Goal: Transaction & Acquisition: Book appointment/travel/reservation

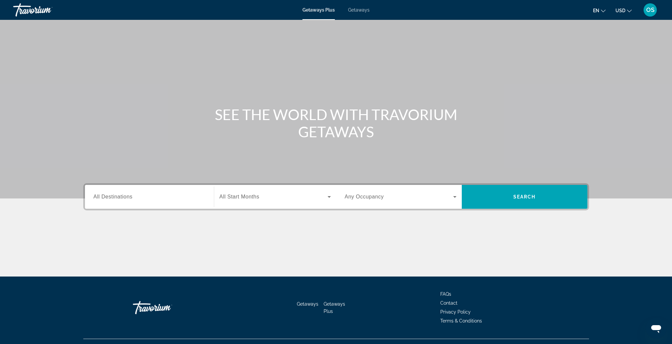
click at [129, 195] on span "All Destinations" at bounding box center [113, 197] width 39 height 6
click at [129, 195] on input "Destination All Destinations" at bounding box center [150, 197] width 112 height 8
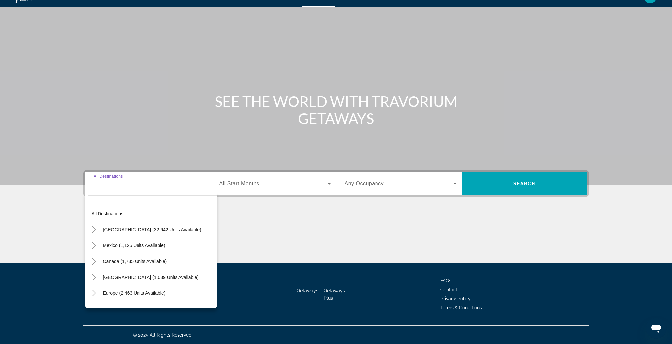
scroll to position [14, 0]
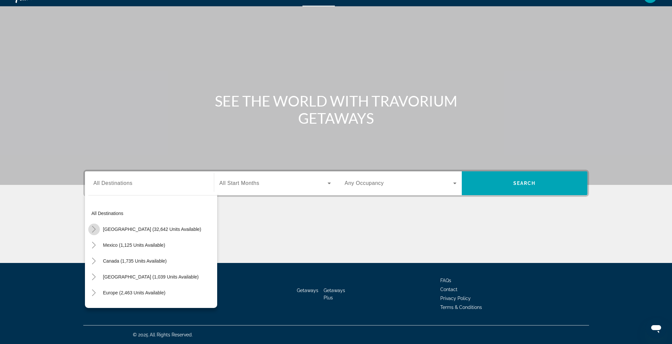
click at [96, 229] on icon "Toggle United States (32,642 units available)" at bounding box center [94, 229] width 7 height 7
click at [141, 259] on span "[US_STATE] (239 units available)" at bounding box center [132, 260] width 69 height 5
type input "**********"
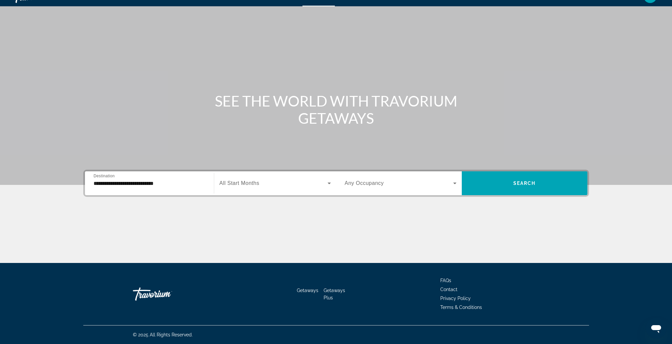
click at [246, 181] on span "All Start Months" at bounding box center [240, 183] width 40 height 6
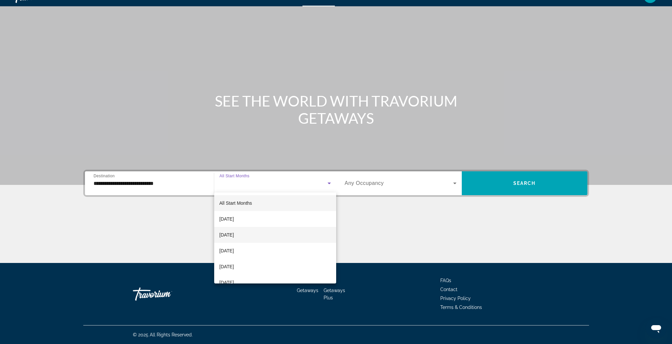
click at [247, 235] on mat-option "[DATE]" at bounding box center [275, 235] width 122 height 16
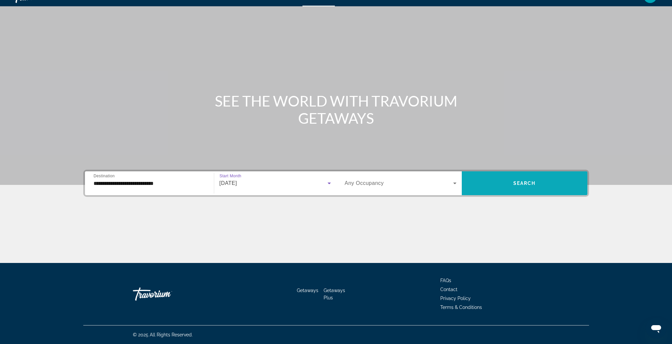
click at [503, 186] on span "Search widget" at bounding box center [525, 183] width 126 height 16
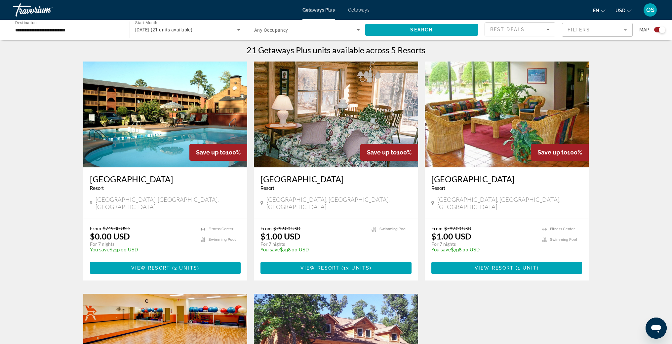
scroll to position [206, 0]
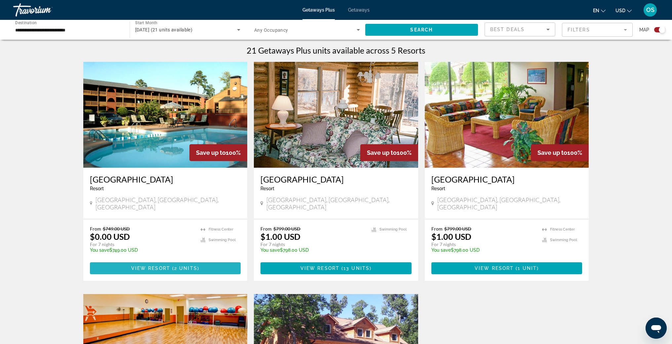
click at [163, 266] on span "View Resort" at bounding box center [150, 268] width 39 height 5
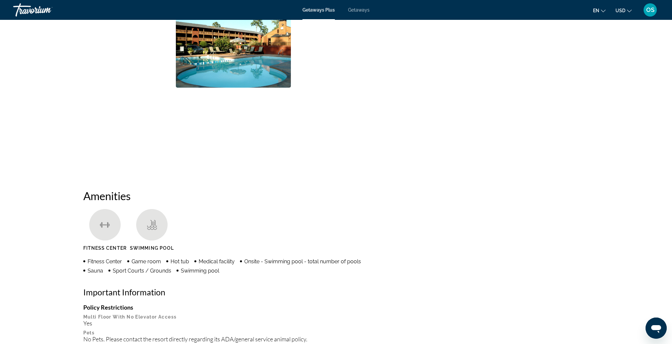
scroll to position [281, 0]
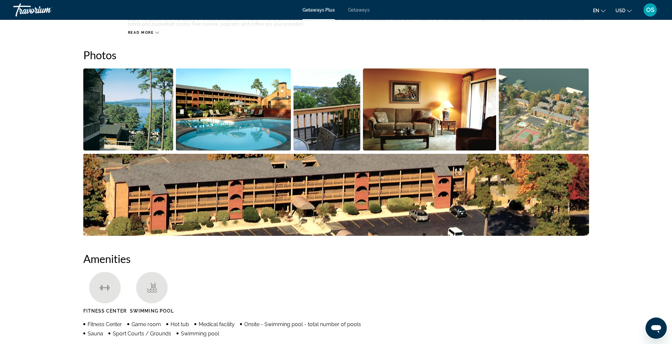
click at [364, 11] on span "Getaways" at bounding box center [358, 9] width 21 height 5
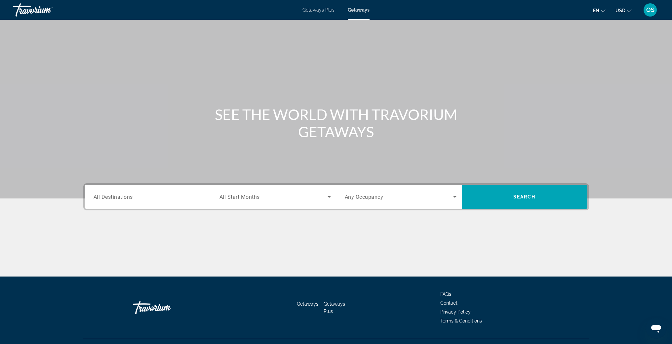
click at [126, 199] on span "All Destinations" at bounding box center [113, 196] width 39 height 6
click at [126, 199] on input "Destination All Destinations" at bounding box center [150, 197] width 112 height 8
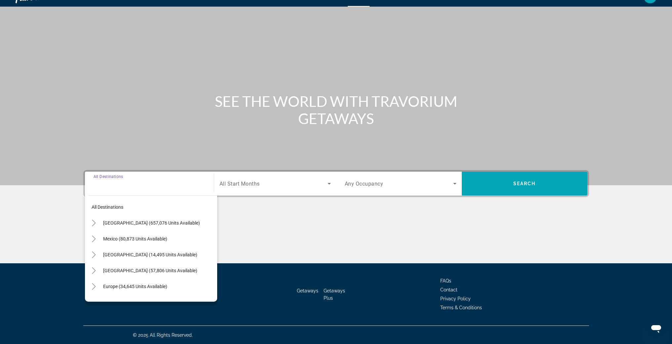
scroll to position [14, 0]
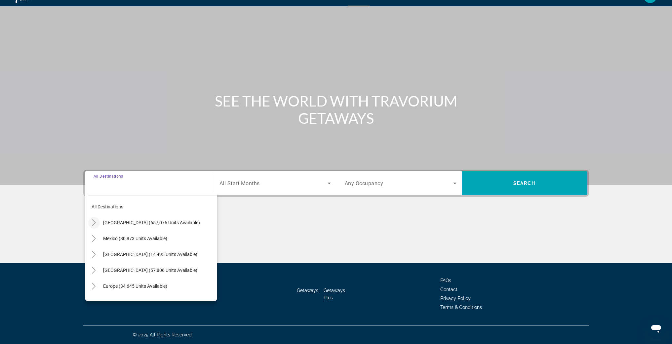
click at [97, 223] on icon "Toggle United States (657,076 units available)" at bounding box center [94, 222] width 7 height 7
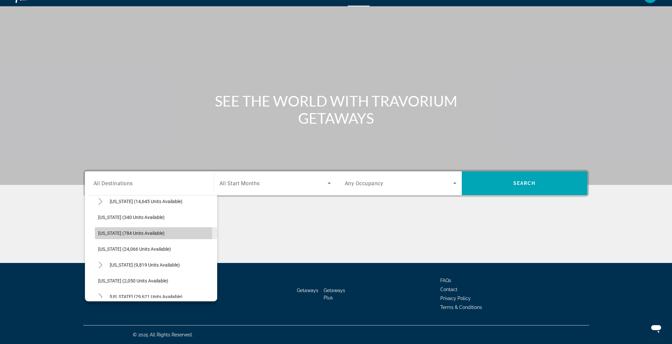
click at [145, 233] on span "[US_STATE] (784 units available)" at bounding box center [131, 232] width 66 height 5
type input "**********"
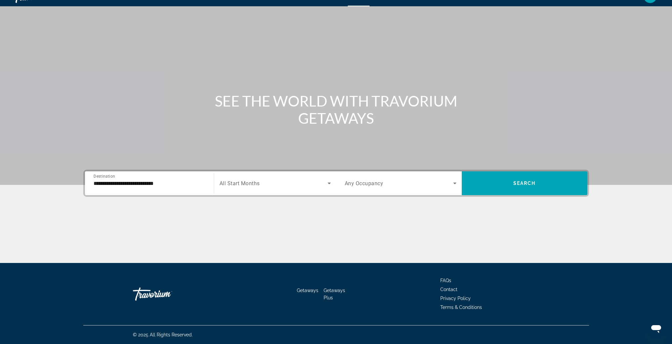
click at [234, 184] on span "All Start Months" at bounding box center [240, 183] width 40 height 6
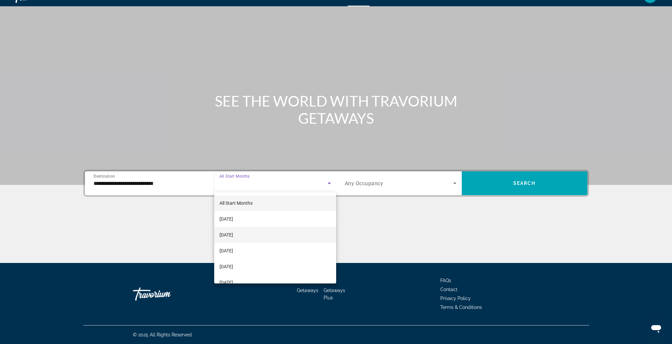
click at [233, 236] on span "[DATE]" at bounding box center [227, 235] width 14 height 8
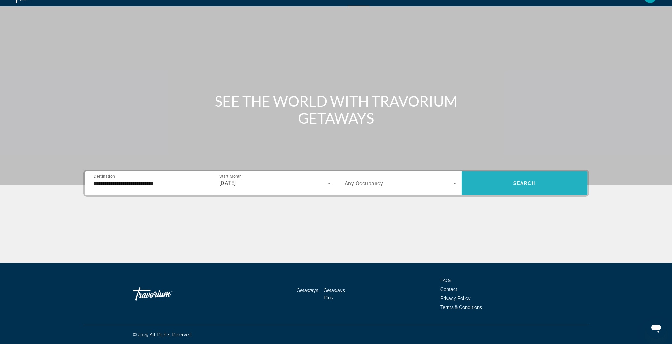
click at [504, 180] on span "Search widget" at bounding box center [525, 183] width 126 height 16
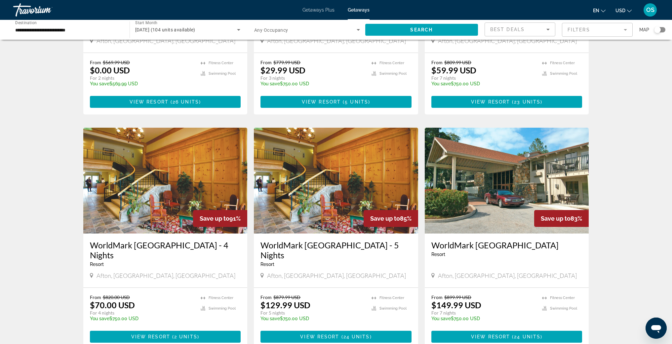
scroll to position [185, 0]
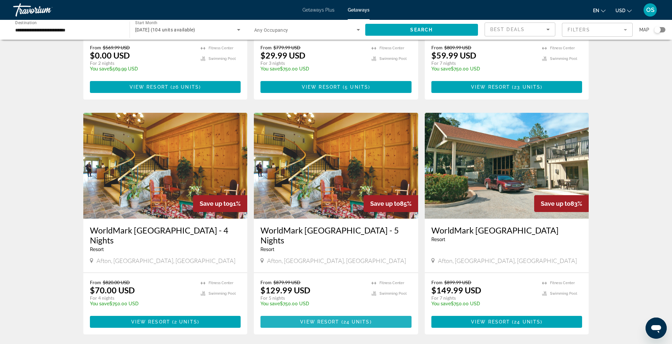
click at [316, 314] on span "Main content" at bounding box center [336, 322] width 151 height 16
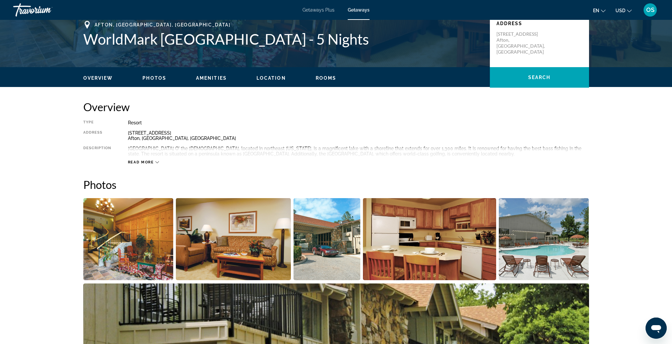
scroll to position [150, 0]
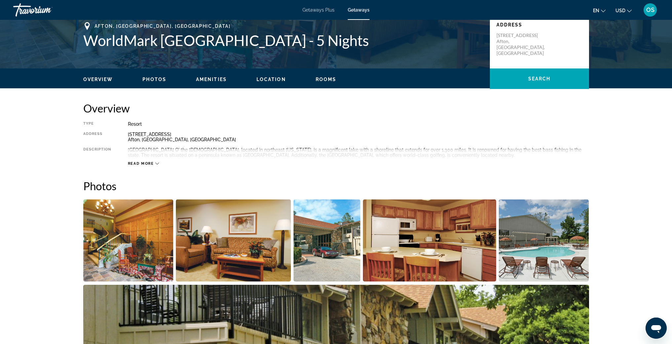
click at [126, 247] on img "Open full-screen image slider" at bounding box center [128, 240] width 90 height 82
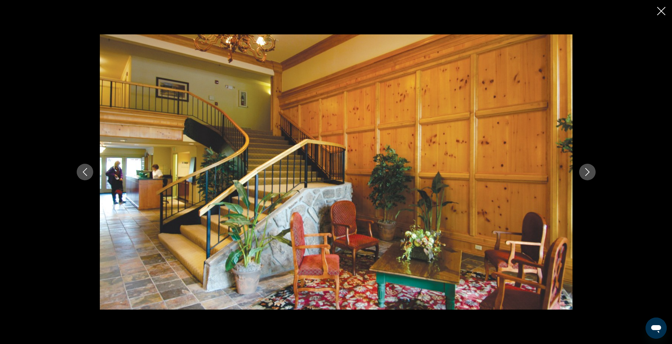
click at [589, 175] on icon "Next image" at bounding box center [588, 172] width 8 height 8
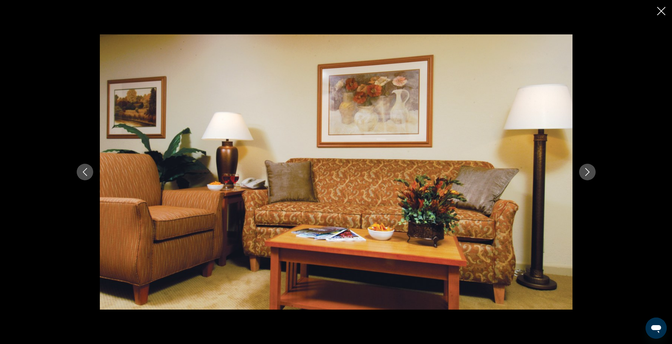
click at [589, 175] on icon "Next image" at bounding box center [588, 172] width 8 height 8
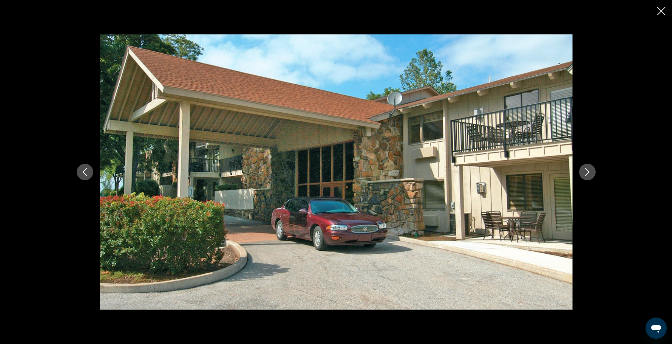
click at [589, 175] on icon "Next image" at bounding box center [588, 172] width 8 height 8
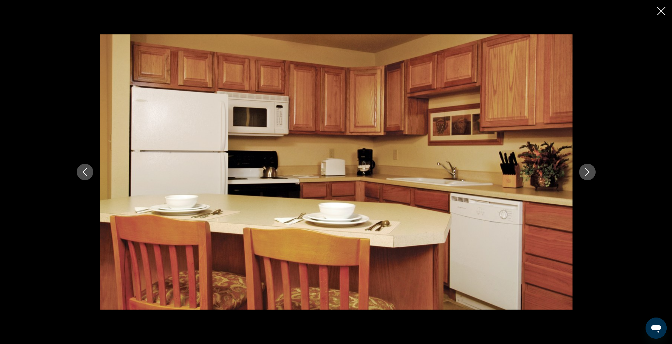
click at [589, 175] on icon "Next image" at bounding box center [588, 172] width 8 height 8
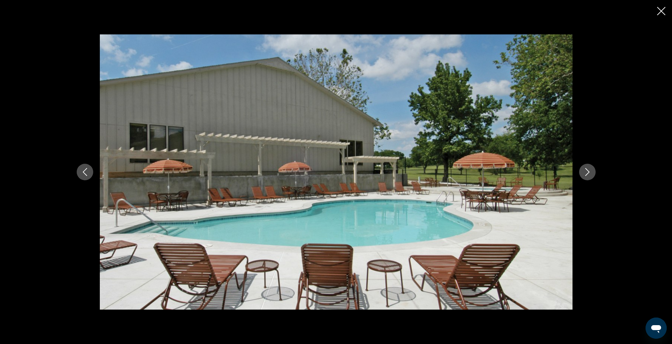
click at [589, 175] on icon "Next image" at bounding box center [588, 172] width 8 height 8
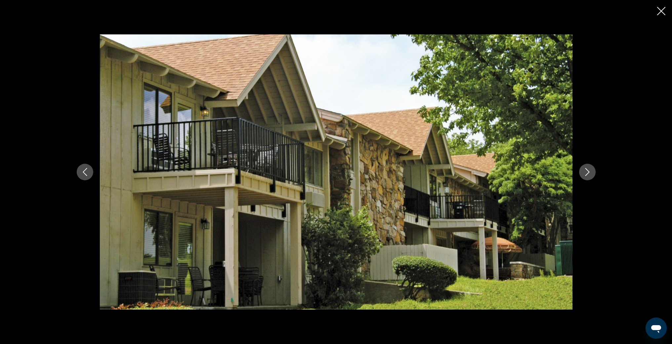
click at [589, 175] on icon "Next image" at bounding box center [588, 172] width 8 height 8
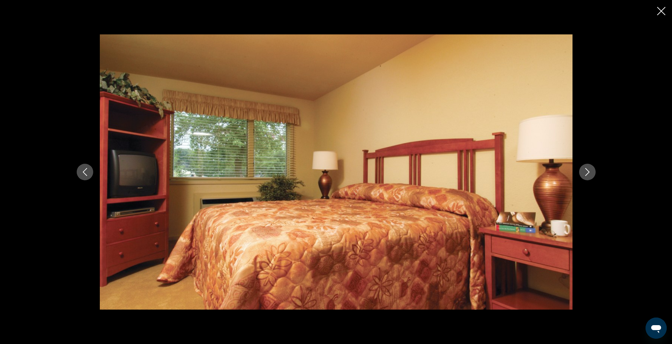
click at [589, 175] on icon "Next image" at bounding box center [588, 172] width 8 height 8
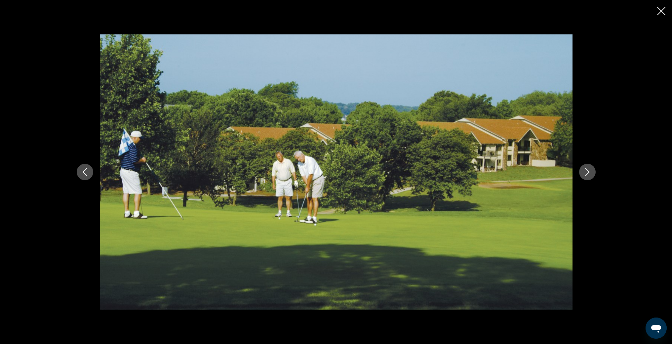
click at [589, 175] on icon "Next image" at bounding box center [588, 172] width 8 height 8
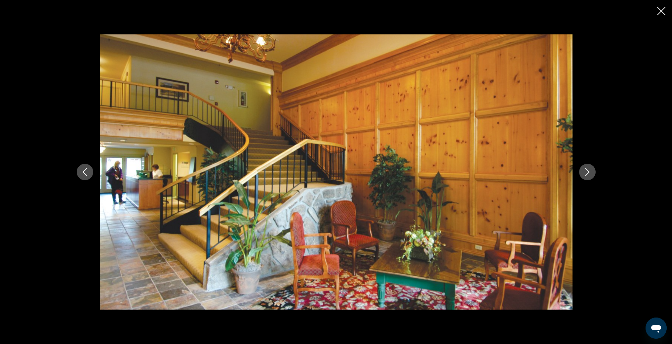
click at [589, 175] on icon "Next image" at bounding box center [588, 172] width 8 height 8
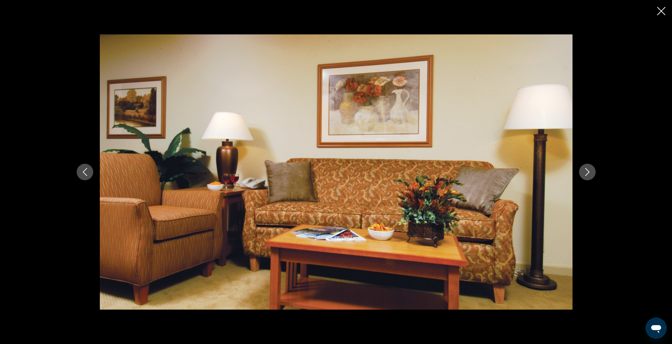
click at [662, 9] on icon "Close slideshow" at bounding box center [661, 11] width 8 height 8
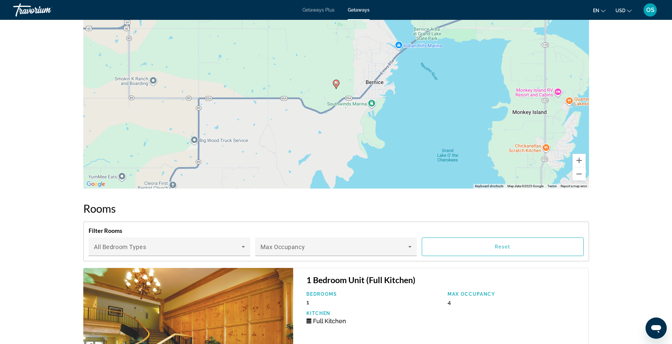
scroll to position [968, 0]
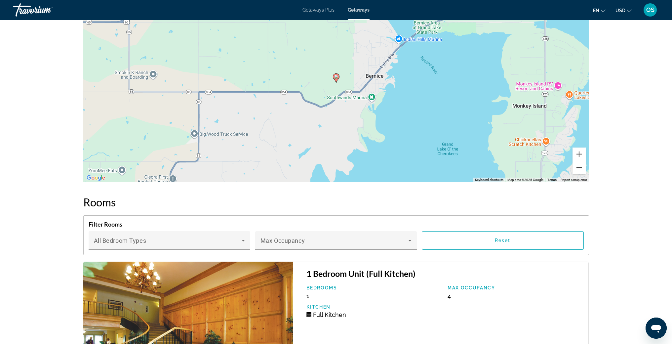
click at [577, 161] on button "Zoom out" at bounding box center [579, 167] width 13 height 13
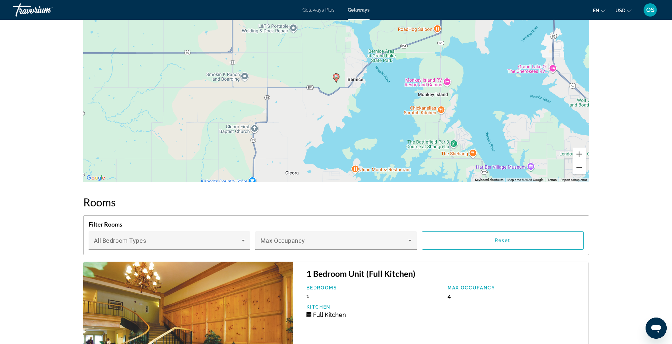
click at [577, 161] on button "Zoom out" at bounding box center [579, 167] width 13 height 13
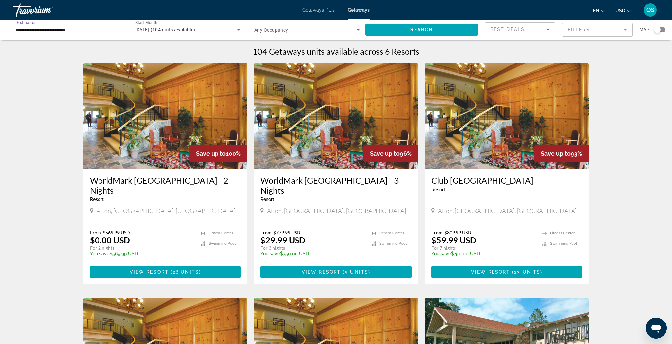
click at [49, 31] on input "**********" at bounding box center [68, 30] width 106 height 8
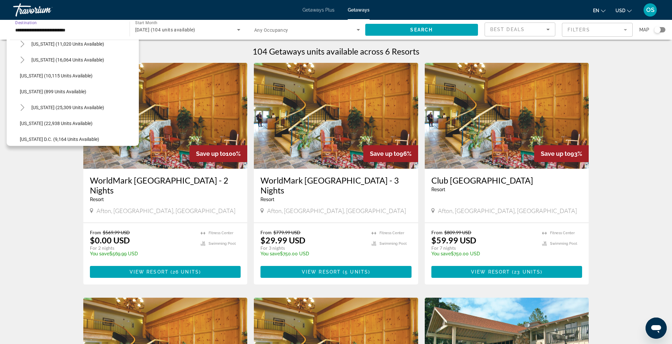
scroll to position [592, 0]
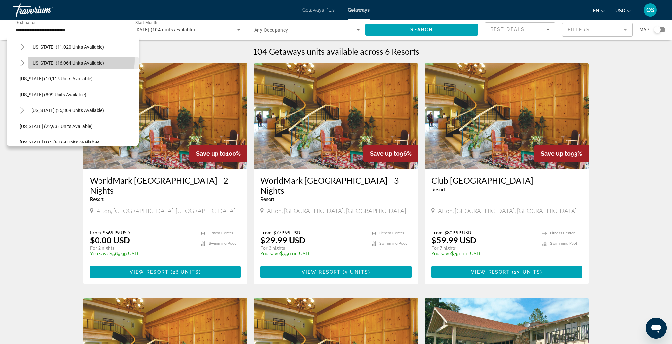
click at [62, 59] on span "Search widget" at bounding box center [83, 63] width 111 height 16
type input "**********"
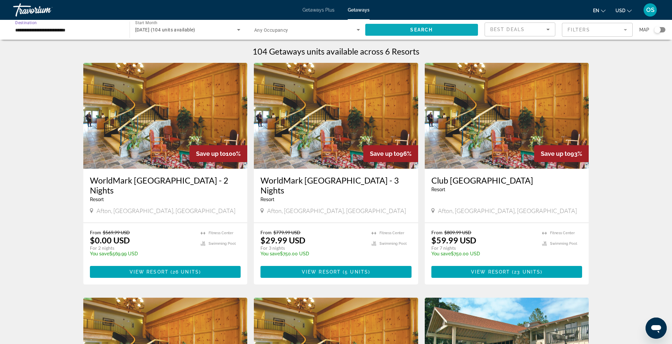
click at [418, 31] on span "Search" at bounding box center [421, 29] width 22 height 5
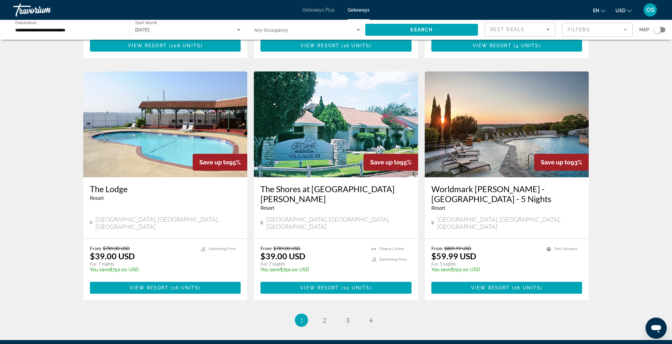
scroll to position [756, 0]
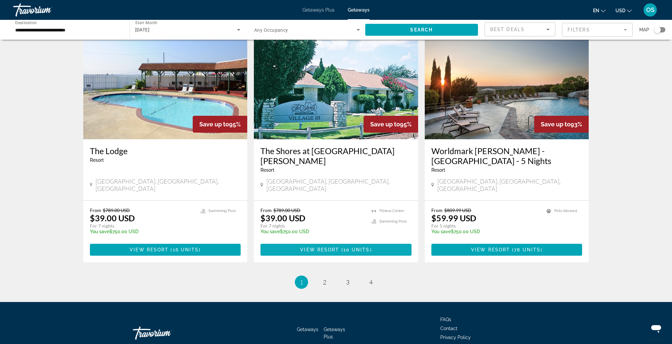
click at [328, 247] on span "View Resort" at bounding box center [319, 249] width 39 height 5
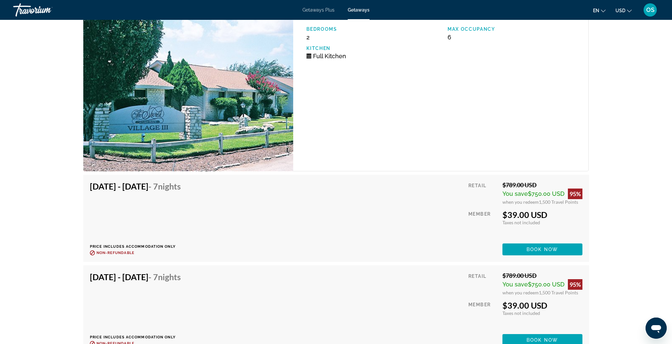
scroll to position [1208, 0]
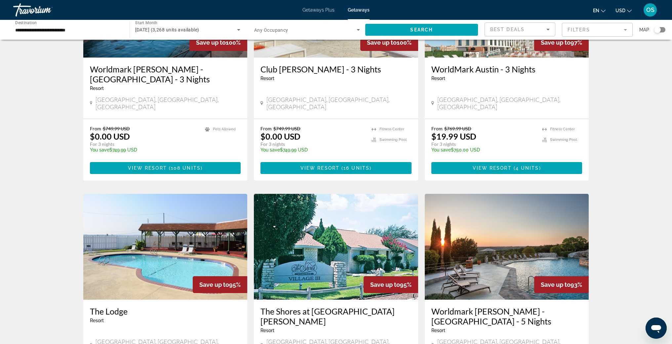
scroll to position [756, 0]
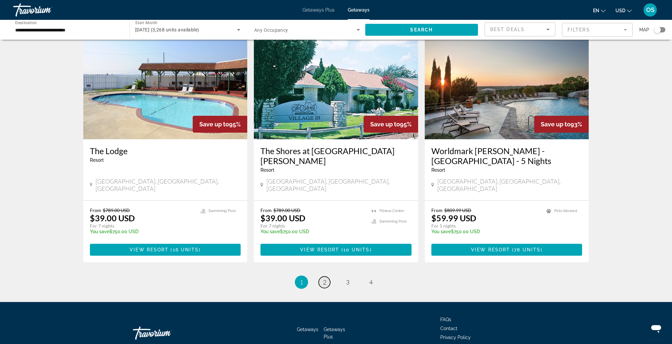
click at [323, 278] on span "2" at bounding box center [324, 281] width 3 height 7
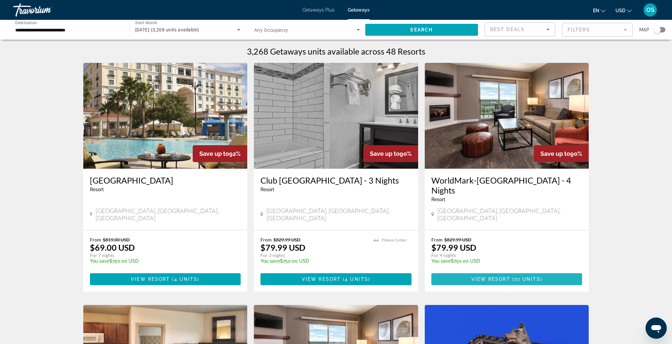
click at [498, 276] on span "View Resort" at bounding box center [491, 278] width 39 height 5
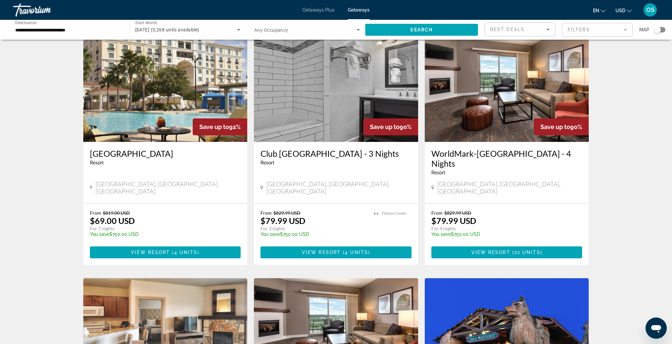
scroll to position [24, 0]
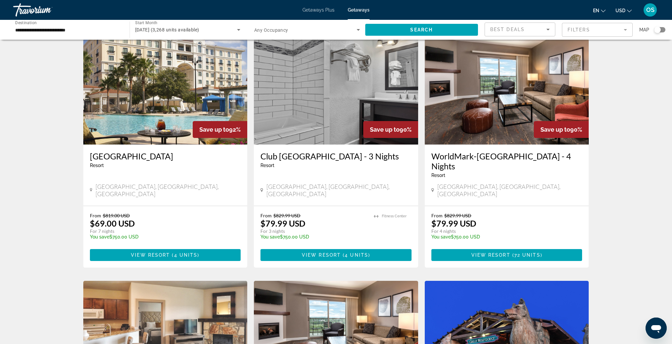
click at [501, 94] on img "Main content" at bounding box center [507, 92] width 164 height 106
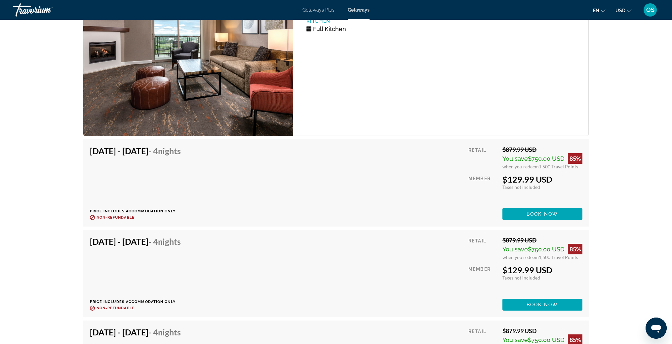
scroll to position [1134, 0]
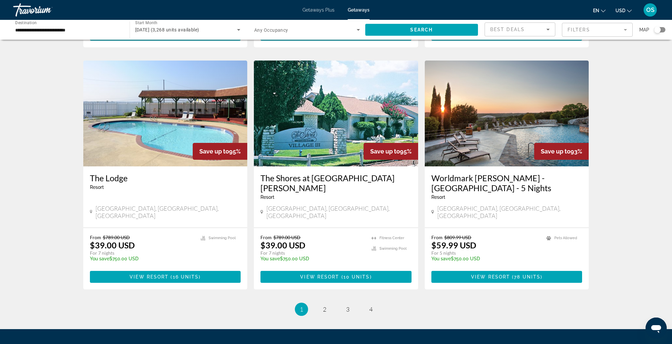
scroll to position [756, 0]
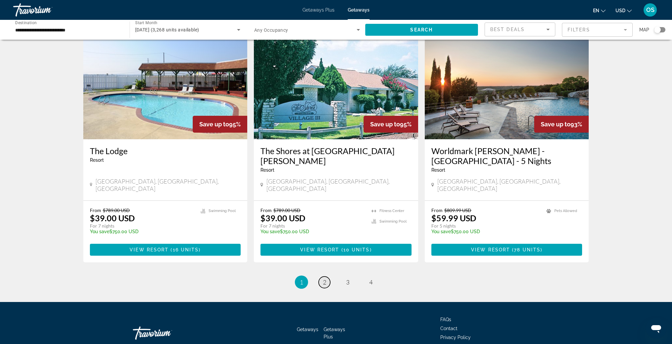
click at [322, 276] on link "page 2" at bounding box center [325, 282] width 12 height 12
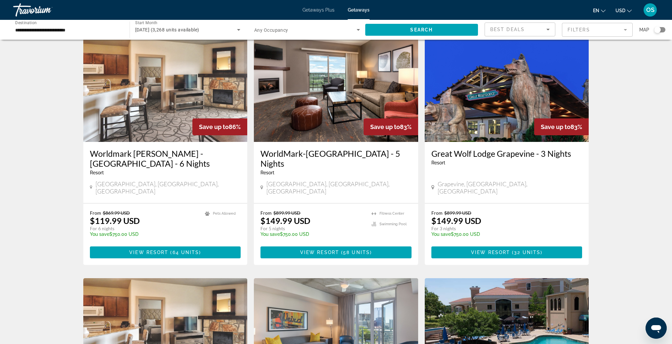
scroll to position [268, 0]
click at [331, 250] on span "View Resort" at bounding box center [319, 252] width 39 height 5
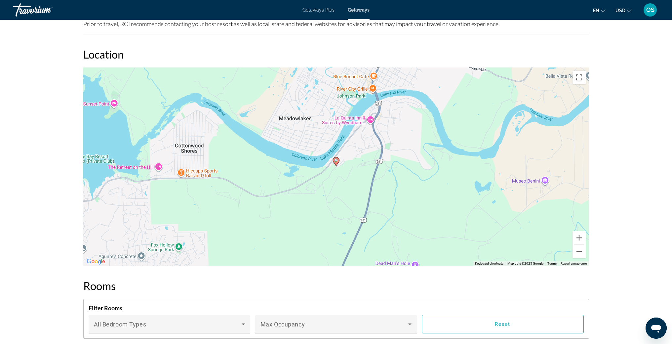
scroll to position [804, 0]
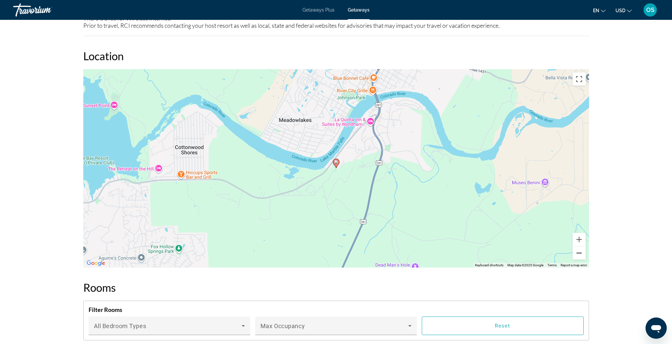
click at [579, 247] on button "Zoom out" at bounding box center [579, 252] width 13 height 13
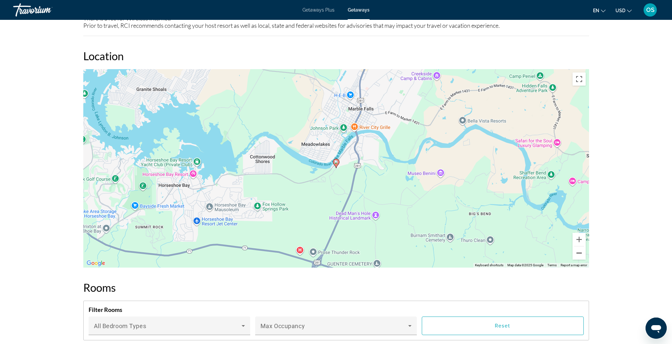
click at [579, 247] on button "Zoom out" at bounding box center [579, 252] width 13 height 13
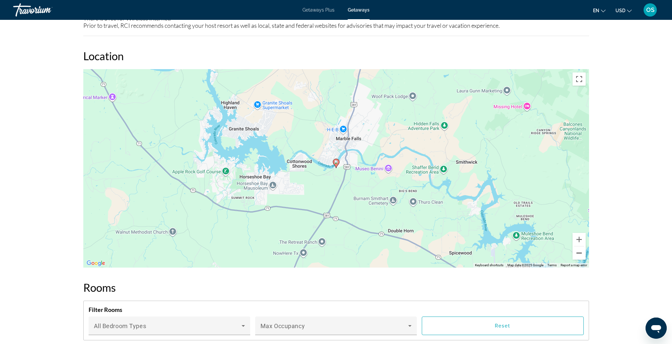
click at [579, 247] on button "Zoom out" at bounding box center [579, 252] width 13 height 13
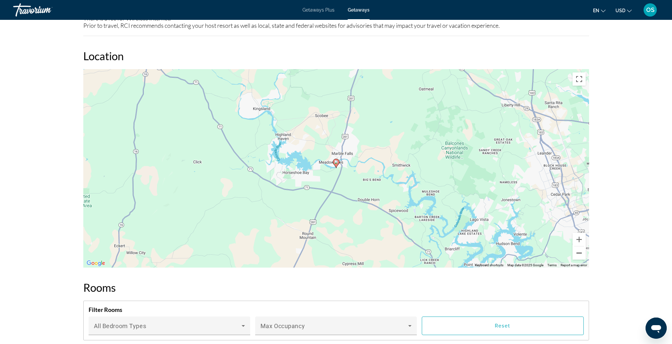
click at [578, 248] on button "Zoom out" at bounding box center [579, 252] width 13 height 13
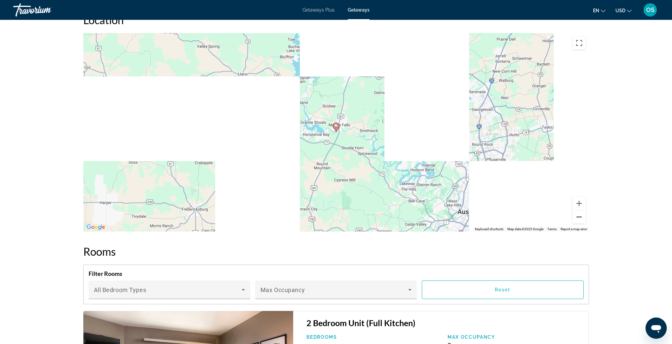
scroll to position [847, 0]
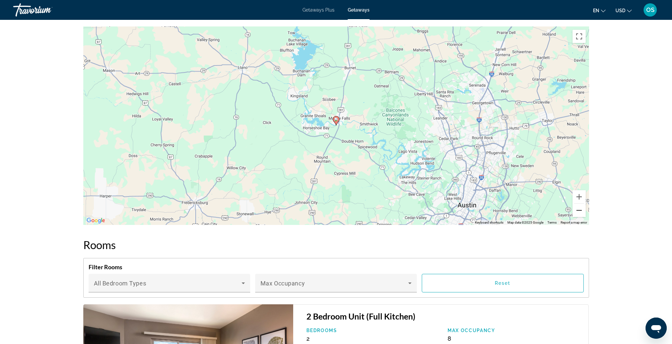
click at [577, 205] on button "Zoom out" at bounding box center [579, 210] width 13 height 13
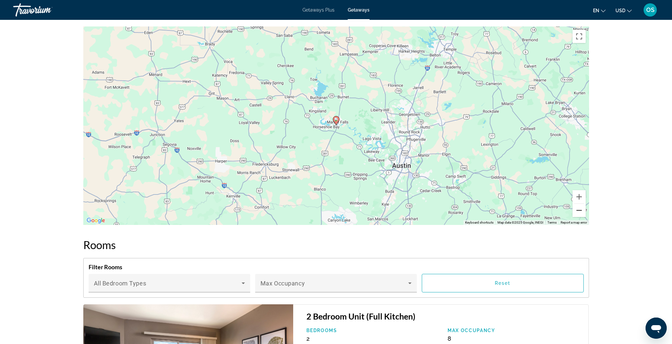
click at [577, 205] on button "Zoom out" at bounding box center [579, 210] width 13 height 13
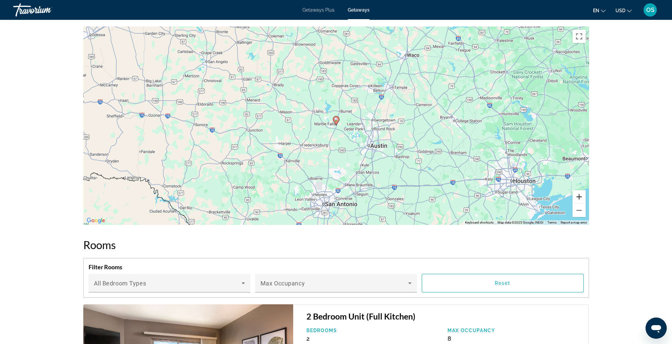
click at [576, 190] on button "Zoom in" at bounding box center [579, 196] width 13 height 13
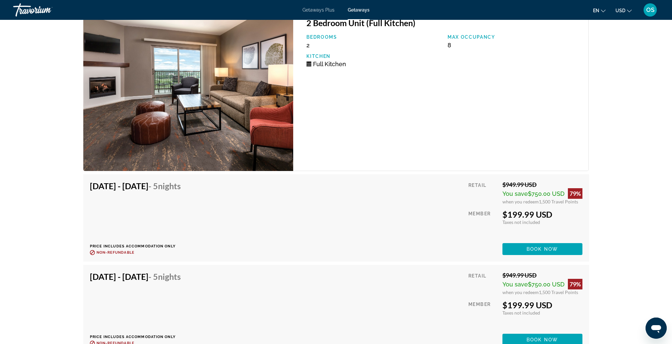
scroll to position [1153, 0]
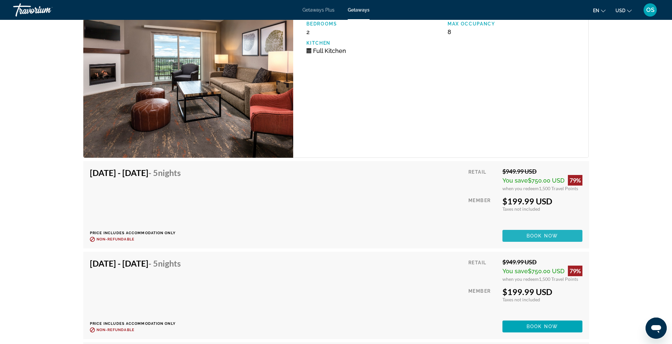
click at [529, 233] on span "Book now" at bounding box center [542, 235] width 31 height 5
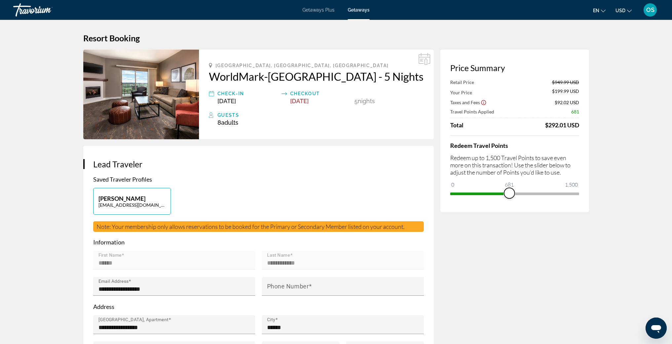
drag, startPoint x: 574, startPoint y: 195, endPoint x: 509, endPoint y: 202, distance: 64.9
click at [509, 202] on div "Price Summary Retail Price $949.99 USD Your Price $199.99 USD Taxes and Fees $9…" at bounding box center [514, 131] width 149 height 162
drag, startPoint x: 509, startPoint y: 195, endPoint x: 517, endPoint y: 195, distance: 7.9
click at [517, 195] on span "ngx-slider" at bounding box center [517, 193] width 11 height 11
drag, startPoint x: 517, startPoint y: 195, endPoint x: 513, endPoint y: 196, distance: 4.8
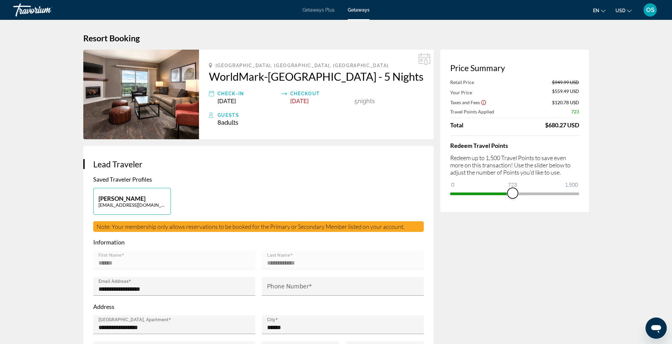
click at [513, 196] on span "ngx-slider" at bounding box center [513, 193] width 11 height 11
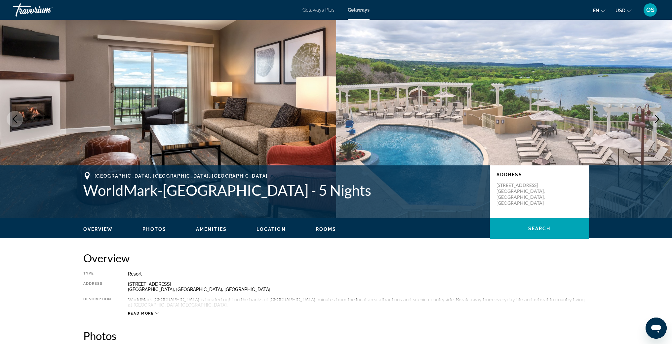
click at [192, 123] on img "Main content" at bounding box center [168, 119] width 336 height 198
click at [661, 121] on icon "Next image" at bounding box center [657, 119] width 8 height 8
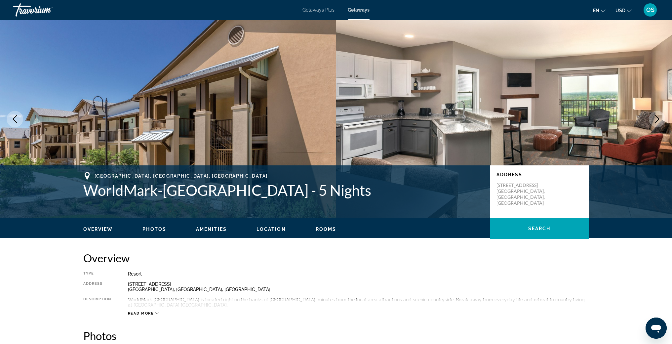
click at [661, 121] on icon "Next image" at bounding box center [657, 119] width 8 height 8
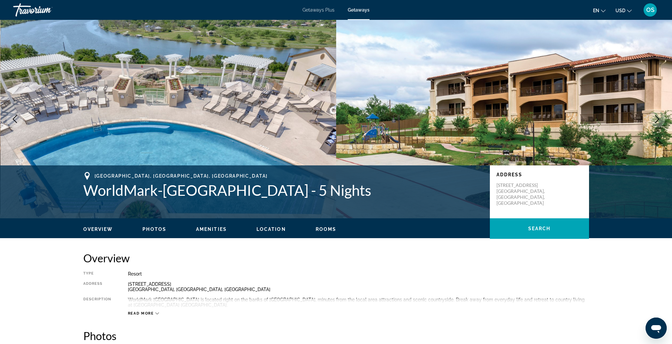
click at [661, 121] on icon "Next image" at bounding box center [657, 119] width 8 height 8
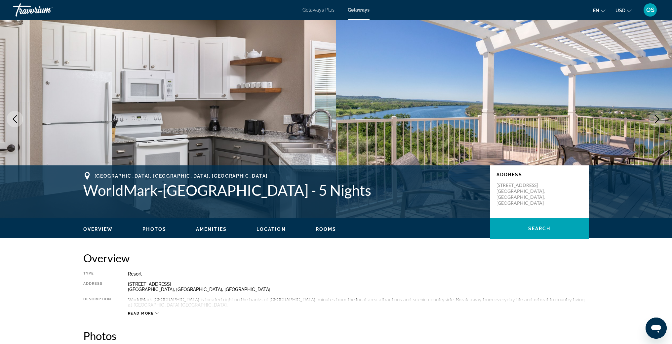
click at [661, 121] on icon "Next image" at bounding box center [657, 119] width 8 height 8
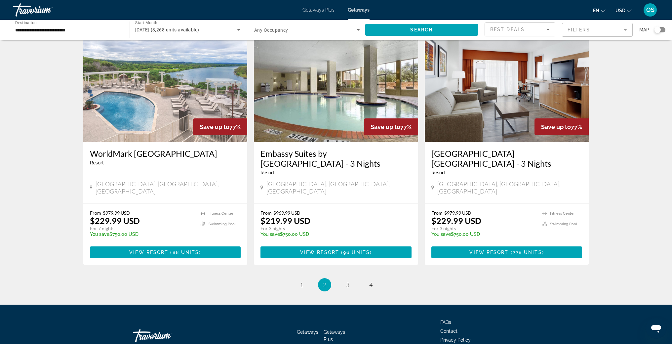
scroll to position [765, 0]
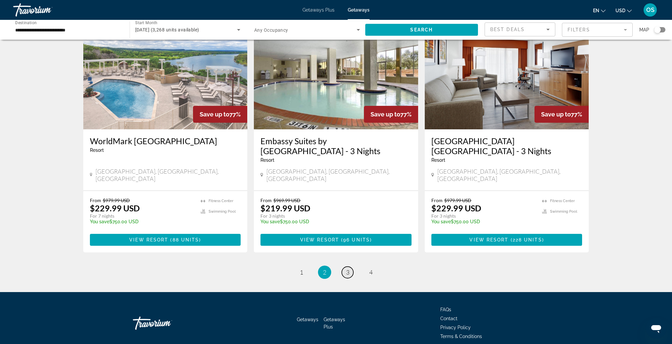
click at [349, 268] on span "3" at bounding box center [347, 271] width 3 height 7
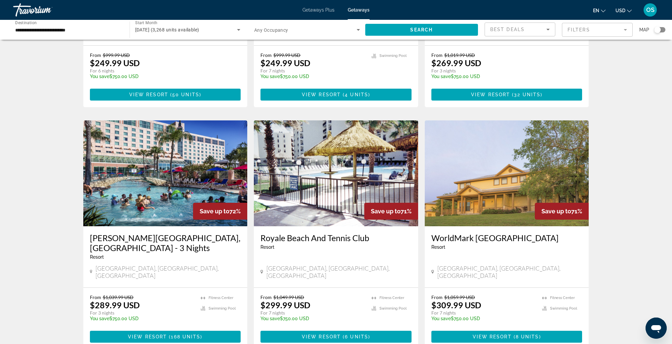
scroll to position [64, 0]
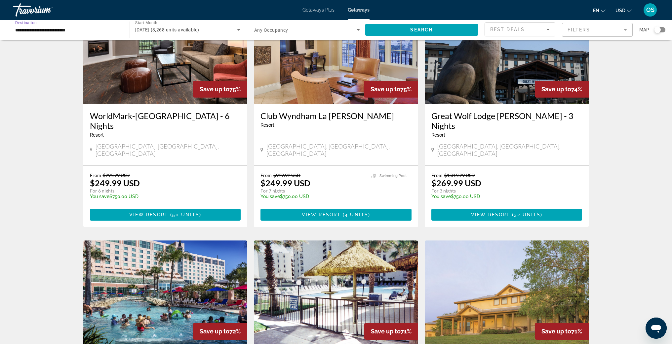
click at [58, 31] on input "**********" at bounding box center [68, 30] width 106 height 8
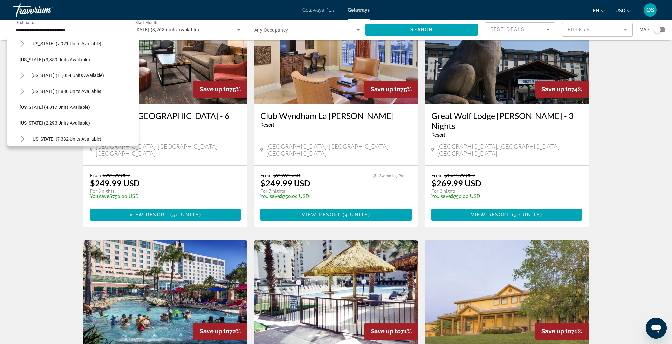
scroll to position [376, 0]
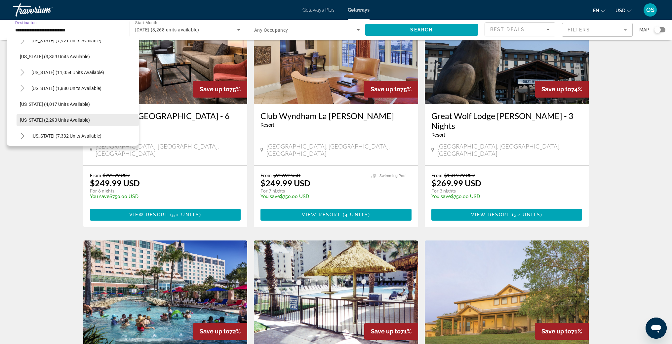
click at [40, 122] on span "[US_STATE] (2,293 units available)" at bounding box center [55, 119] width 70 height 5
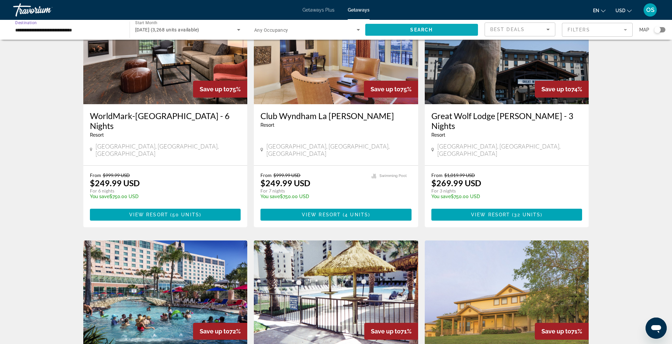
click at [392, 32] on span "Search widget" at bounding box center [421, 30] width 113 height 16
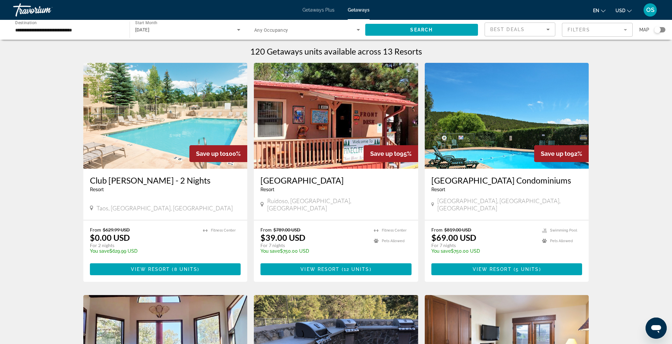
click at [78, 28] on input "**********" at bounding box center [68, 30] width 106 height 8
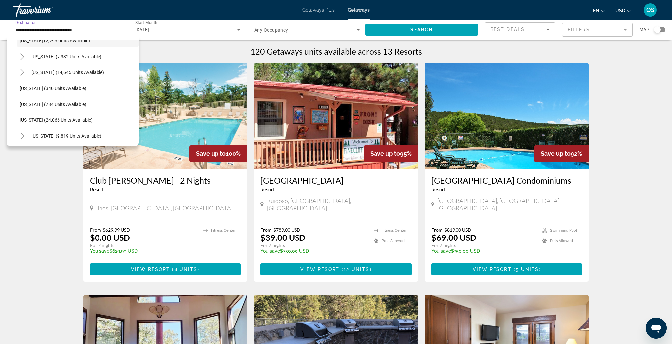
scroll to position [462, 0]
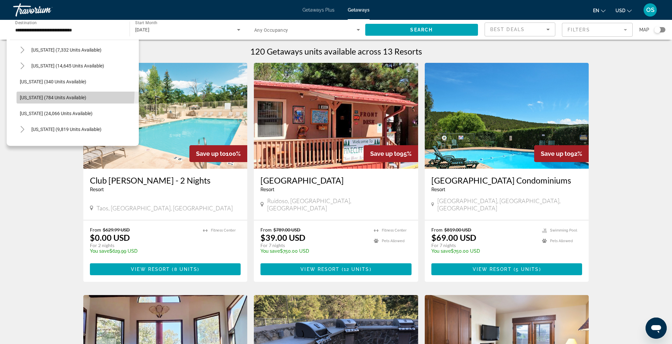
click at [48, 93] on span "Search widget" at bounding box center [78, 98] width 122 height 16
type input "**********"
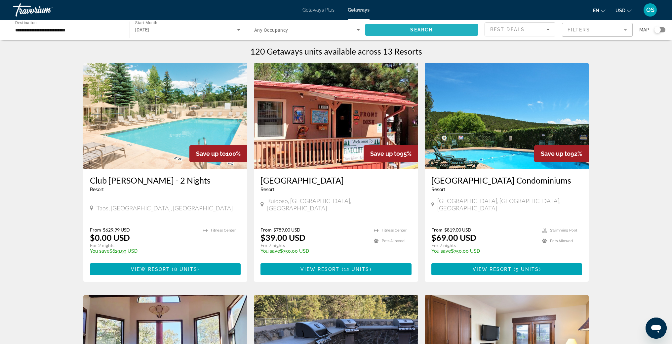
click at [407, 31] on span "Search widget" at bounding box center [421, 30] width 113 height 16
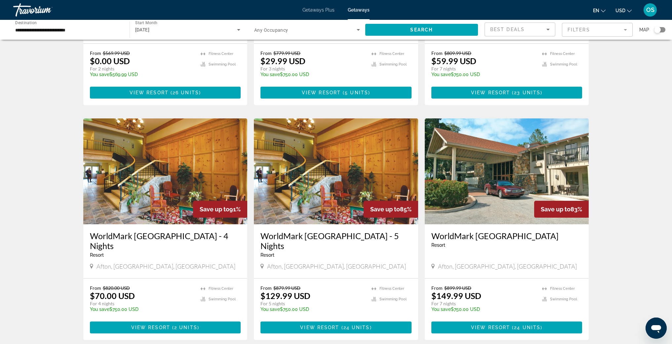
scroll to position [180, 0]
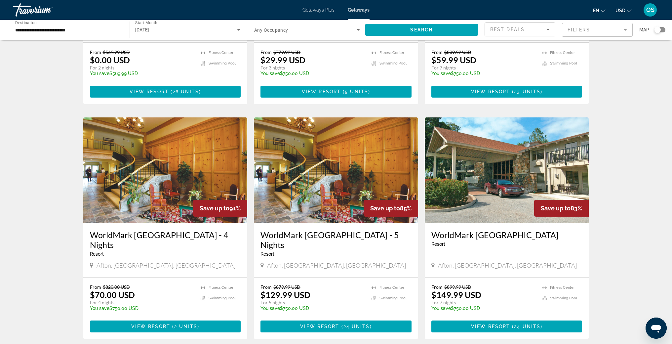
click at [303, 172] on img "Main content" at bounding box center [336, 170] width 164 height 106
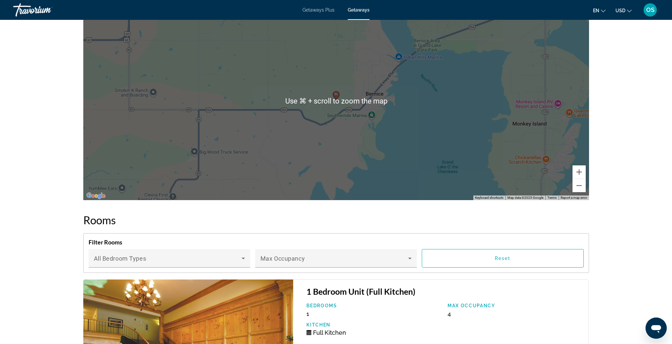
scroll to position [957, 0]
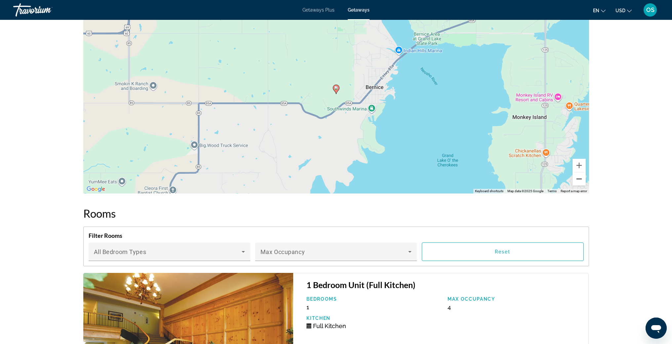
click at [580, 172] on button "Zoom out" at bounding box center [579, 178] width 13 height 13
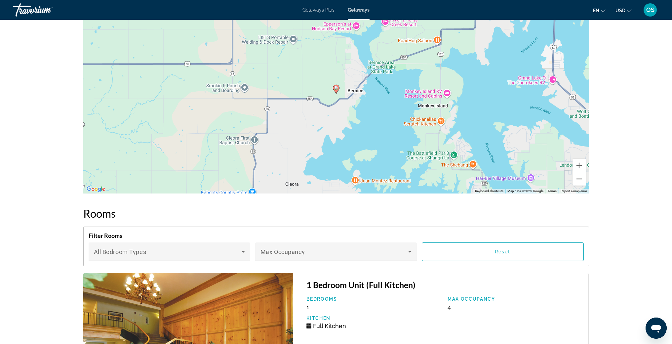
click at [580, 172] on button "Zoom out" at bounding box center [579, 178] width 13 height 13
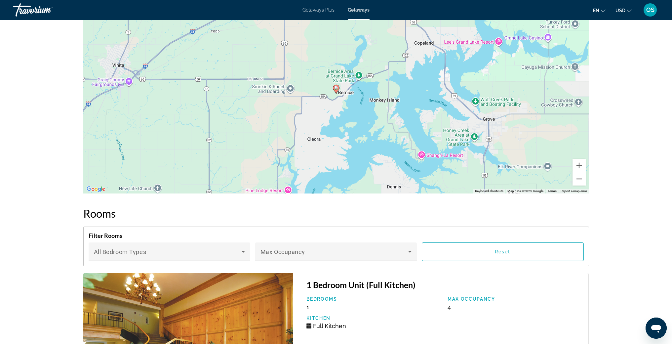
click at [580, 172] on button "Zoom out" at bounding box center [579, 178] width 13 height 13
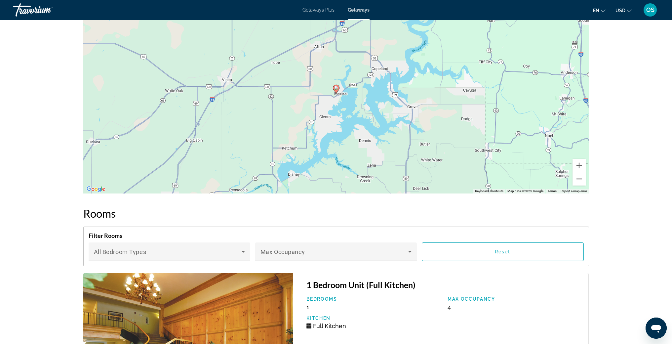
click at [580, 172] on button "Zoom out" at bounding box center [579, 178] width 13 height 13
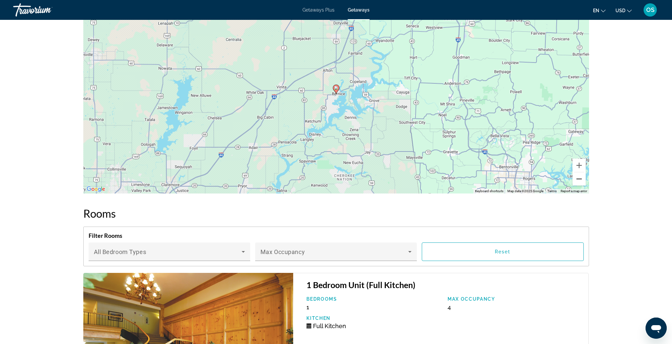
click at [580, 172] on button "Zoom out" at bounding box center [579, 178] width 13 height 13
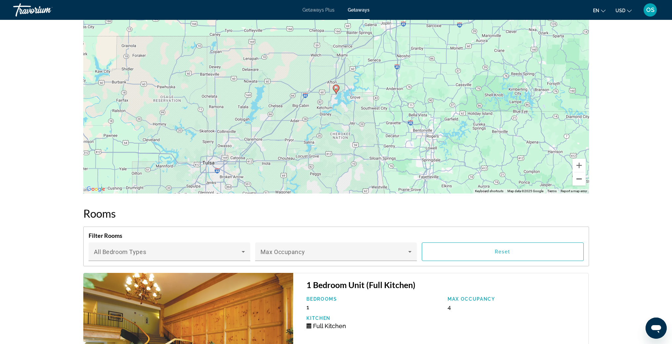
click at [580, 172] on button "Zoom out" at bounding box center [579, 178] width 13 height 13
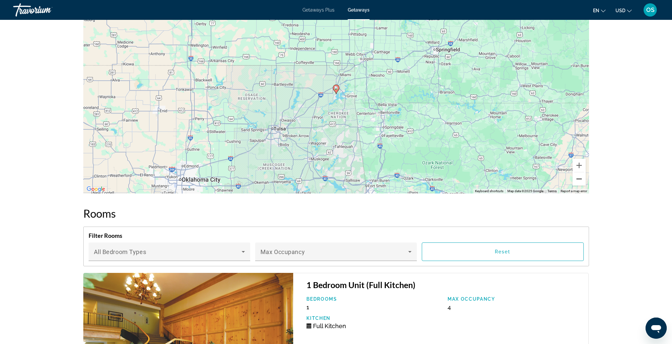
click at [580, 172] on button "Zoom out" at bounding box center [579, 178] width 13 height 13
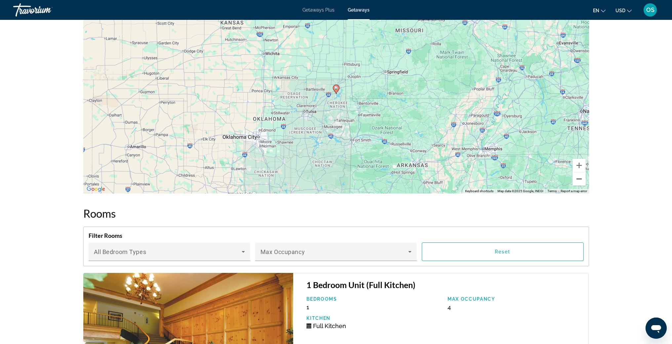
click at [580, 172] on button "Zoom out" at bounding box center [579, 178] width 13 height 13
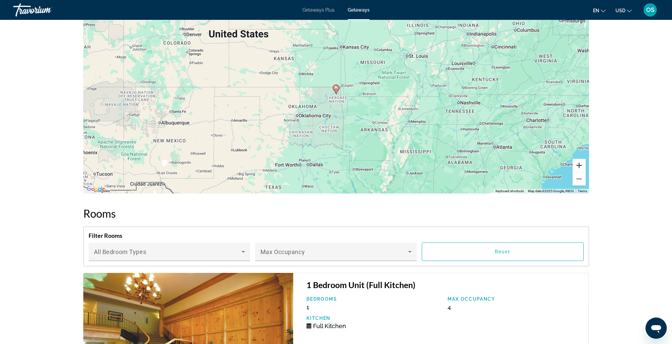
click at [578, 159] on button "Zoom in" at bounding box center [579, 165] width 13 height 13
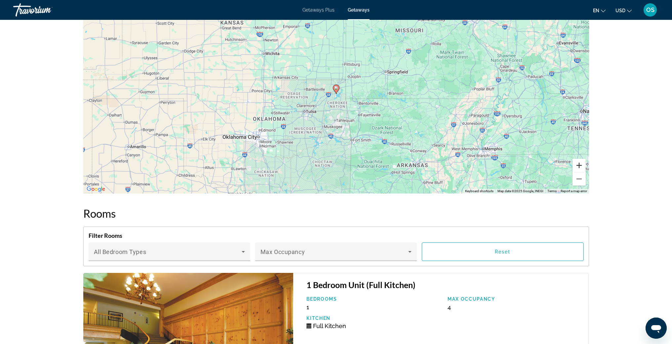
click at [578, 159] on button "Zoom in" at bounding box center [579, 165] width 13 height 13
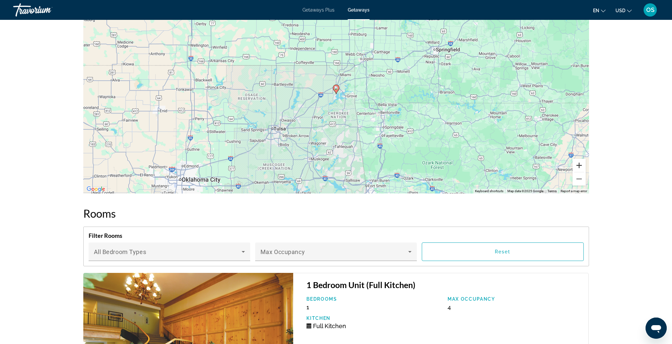
click at [578, 159] on button "Zoom in" at bounding box center [579, 165] width 13 height 13
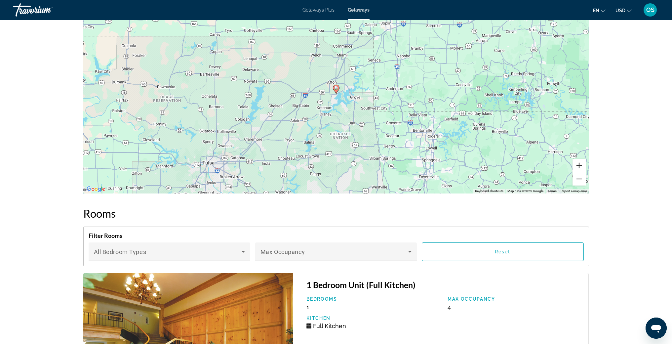
click at [578, 159] on button "Zoom in" at bounding box center [579, 165] width 13 height 13
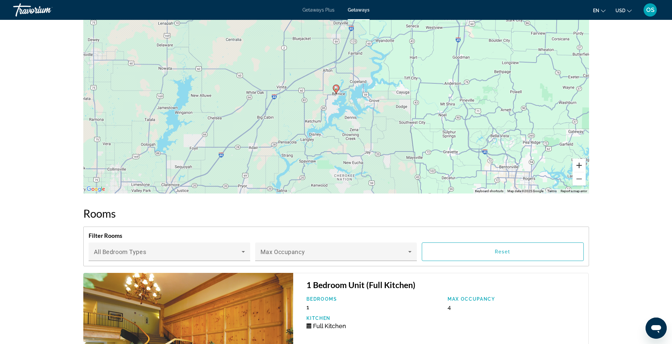
click at [578, 159] on button "Zoom in" at bounding box center [579, 165] width 13 height 13
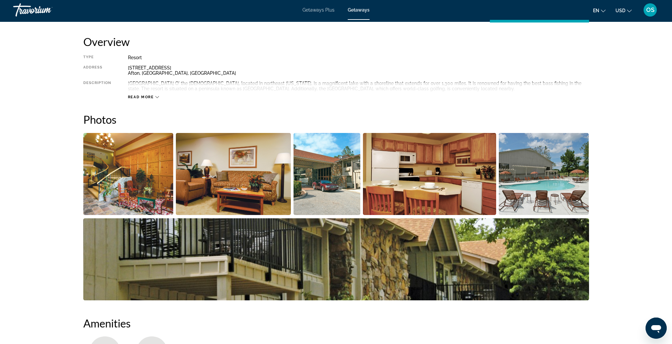
scroll to position [216, 0]
click at [133, 177] on img "Open full-screen image slider" at bounding box center [128, 174] width 90 height 82
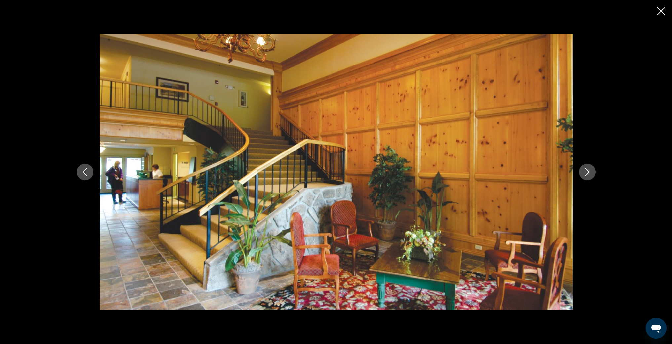
click at [589, 174] on icon "Next image" at bounding box center [588, 172] width 8 height 8
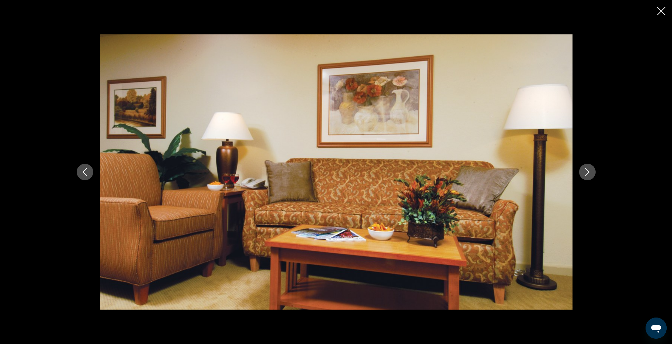
click at [589, 174] on icon "Next image" at bounding box center [588, 172] width 8 height 8
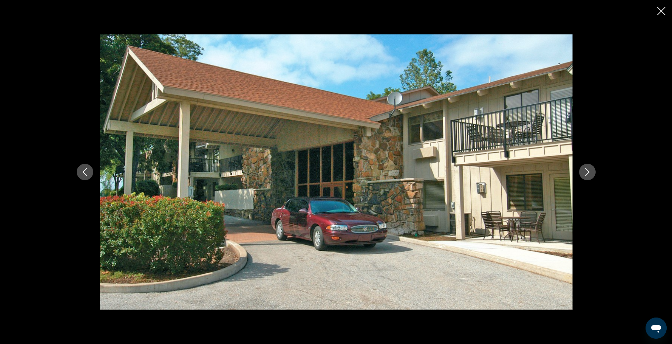
click at [589, 174] on icon "Next image" at bounding box center [588, 172] width 8 height 8
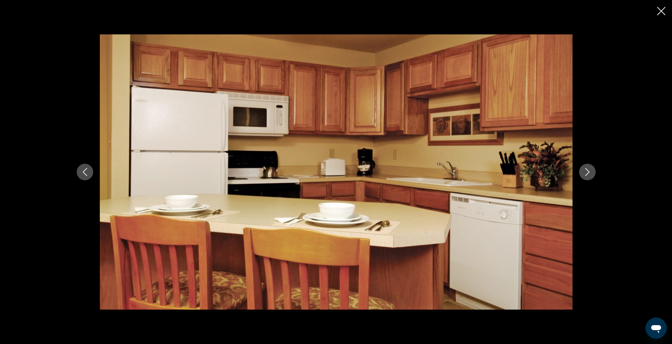
click at [589, 174] on icon "Next image" at bounding box center [588, 172] width 8 height 8
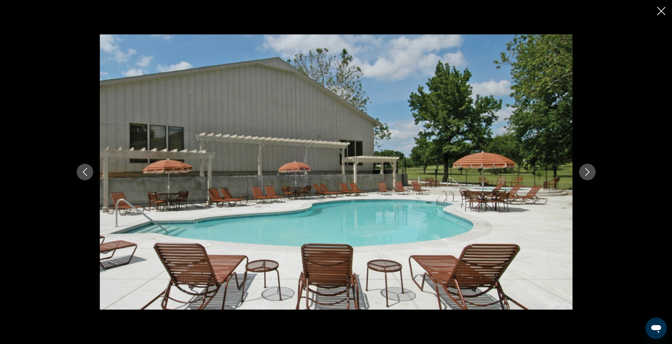
click at [589, 174] on icon "Next image" at bounding box center [588, 172] width 8 height 8
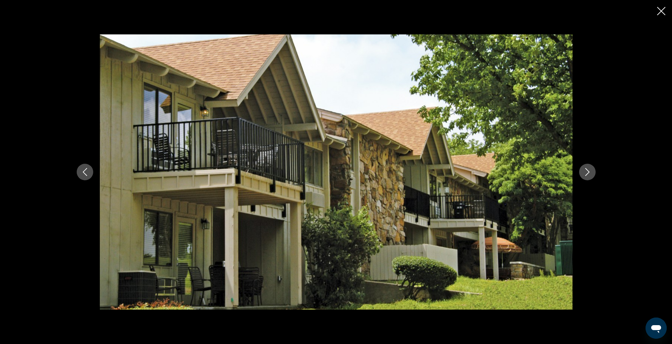
click at [589, 174] on icon "Next image" at bounding box center [588, 172] width 8 height 8
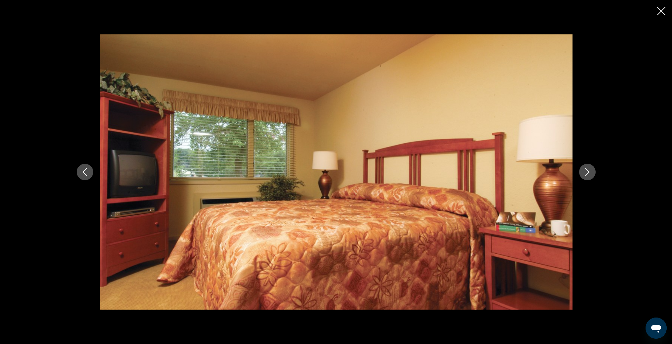
click at [659, 15] on icon "Close slideshow" at bounding box center [661, 11] width 8 height 8
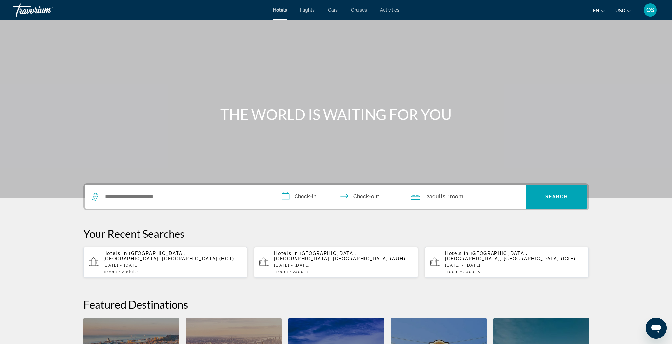
click at [133, 202] on div "Search widget" at bounding box center [180, 197] width 177 height 24
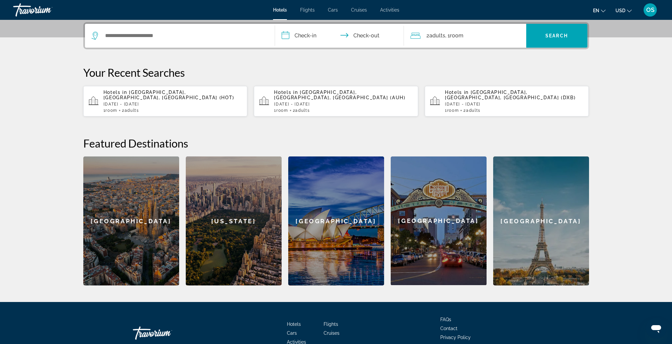
scroll to position [162, 0]
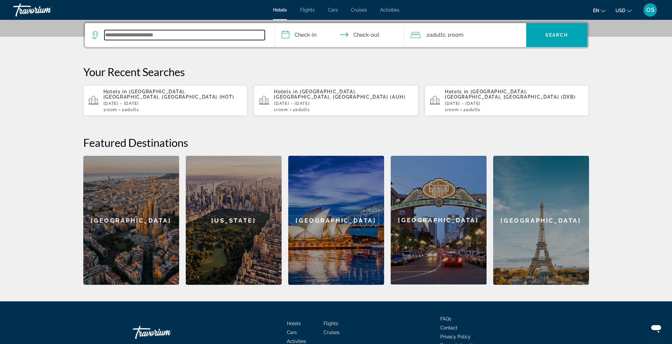
click at [161, 37] on input "Search widget" at bounding box center [184, 35] width 160 height 10
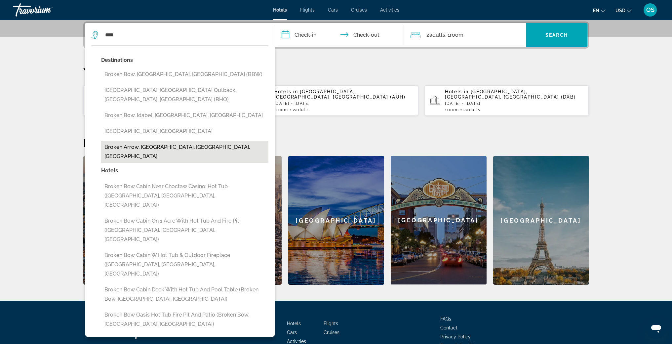
click at [155, 141] on button "Broken Arrow, [GEOGRAPHIC_DATA], [GEOGRAPHIC_DATA], [GEOGRAPHIC_DATA]" at bounding box center [184, 152] width 167 height 22
type input "**********"
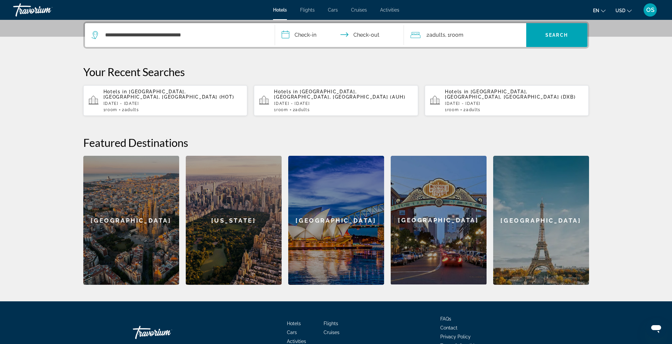
click at [306, 32] on input "**********" at bounding box center [341, 36] width 132 height 26
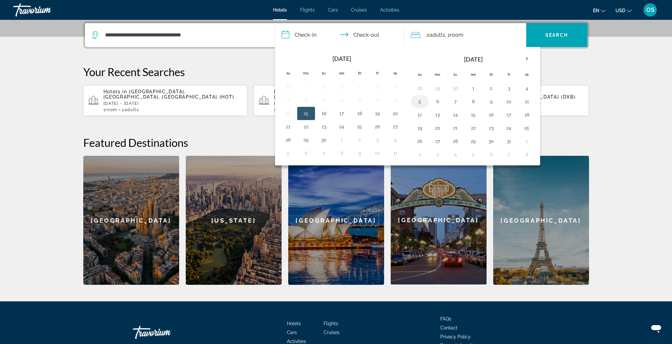
click at [420, 104] on button "5" at bounding box center [420, 101] width 11 height 9
click at [528, 103] on button "11" at bounding box center [527, 101] width 11 height 9
type input "**********"
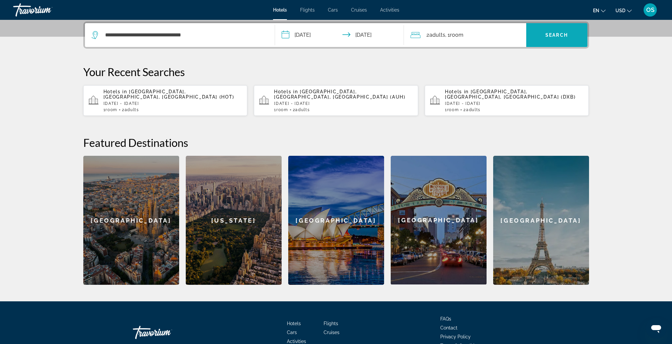
click at [557, 35] on span "Search" at bounding box center [557, 34] width 22 height 5
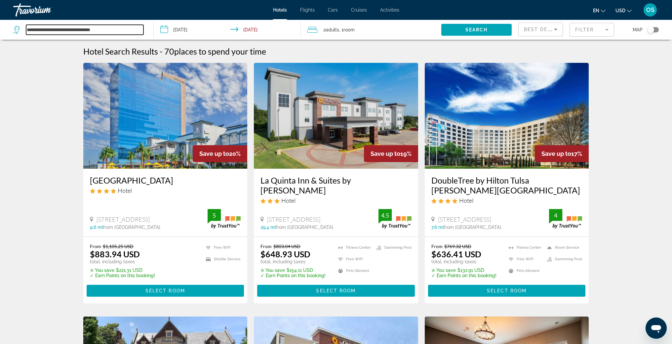
click at [90, 27] on input "**********" at bounding box center [84, 30] width 117 height 10
click at [133, 26] on input "**********" at bounding box center [84, 30] width 117 height 10
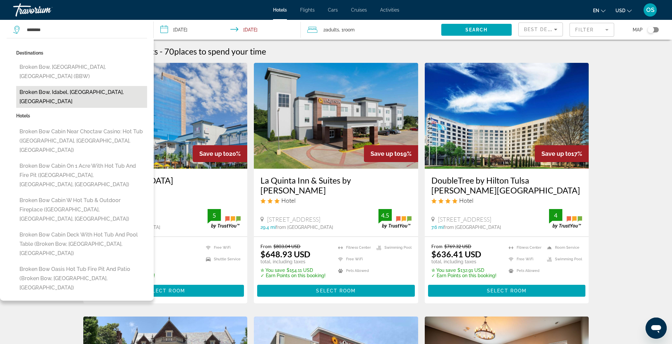
click at [99, 86] on button "Broken Bow, Idabel, OK, United States" at bounding box center [81, 97] width 131 height 22
type input "**********"
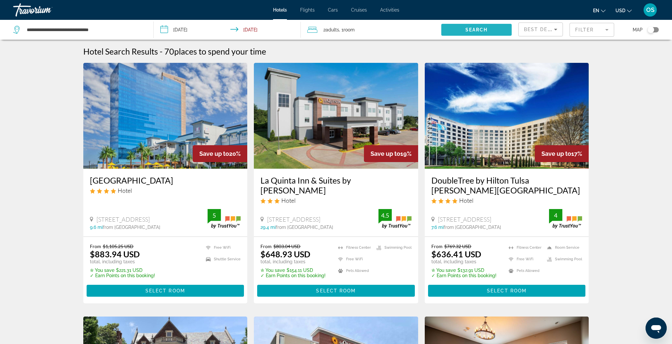
click at [476, 31] on span "Search" at bounding box center [477, 29] width 22 height 5
